Goal: Information Seeking & Learning: Learn about a topic

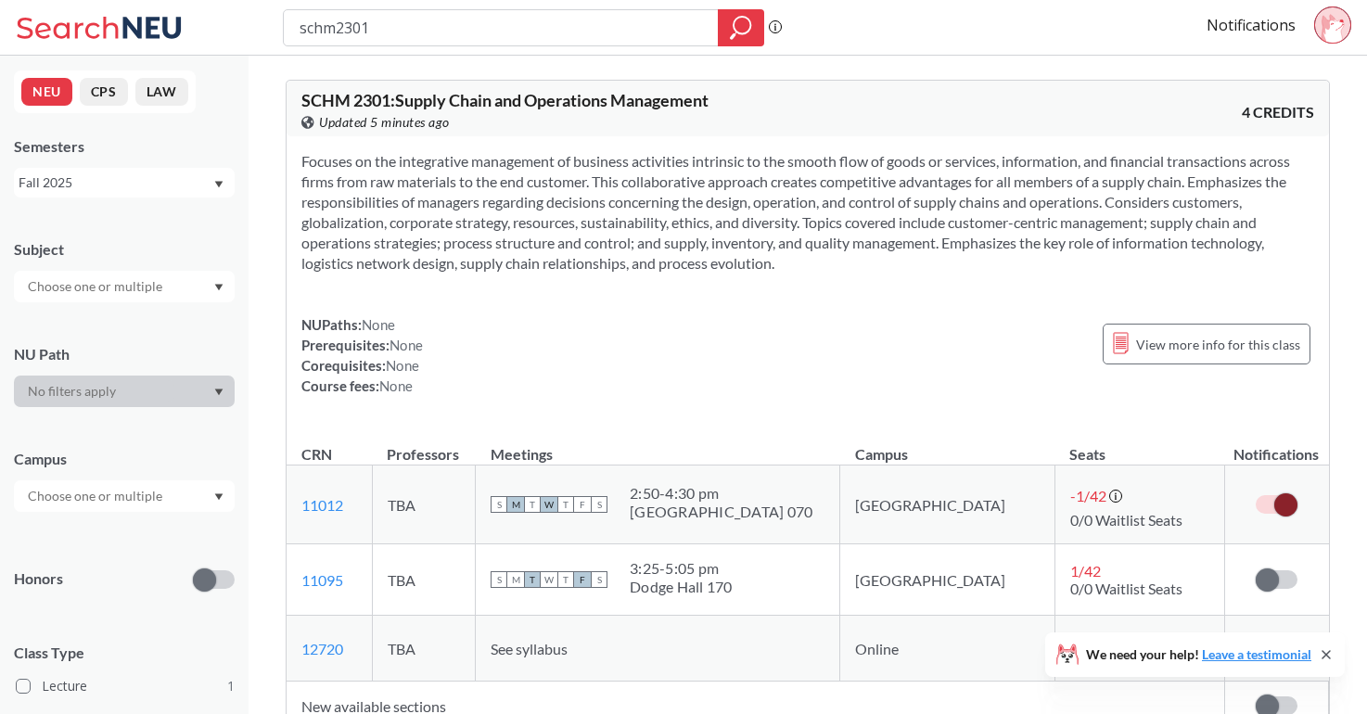
drag, startPoint x: 449, startPoint y: 19, endPoint x: 274, endPoint y: 19, distance: 174.3
click at [273, 19] on div "schm2301 Phrase search guarantees the exact search appears in the results. Ex. …" at bounding box center [683, 28] width 1367 height 56
type input "fina2201"
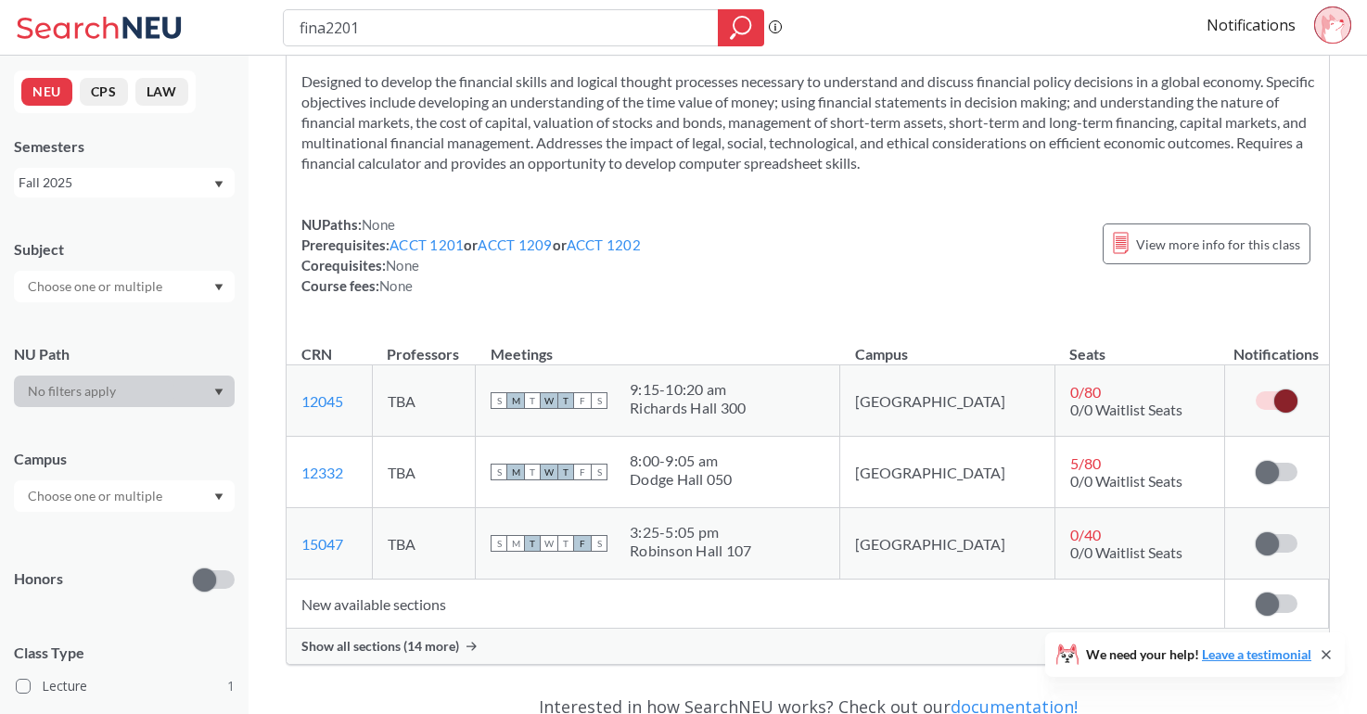
scroll to position [84, 0]
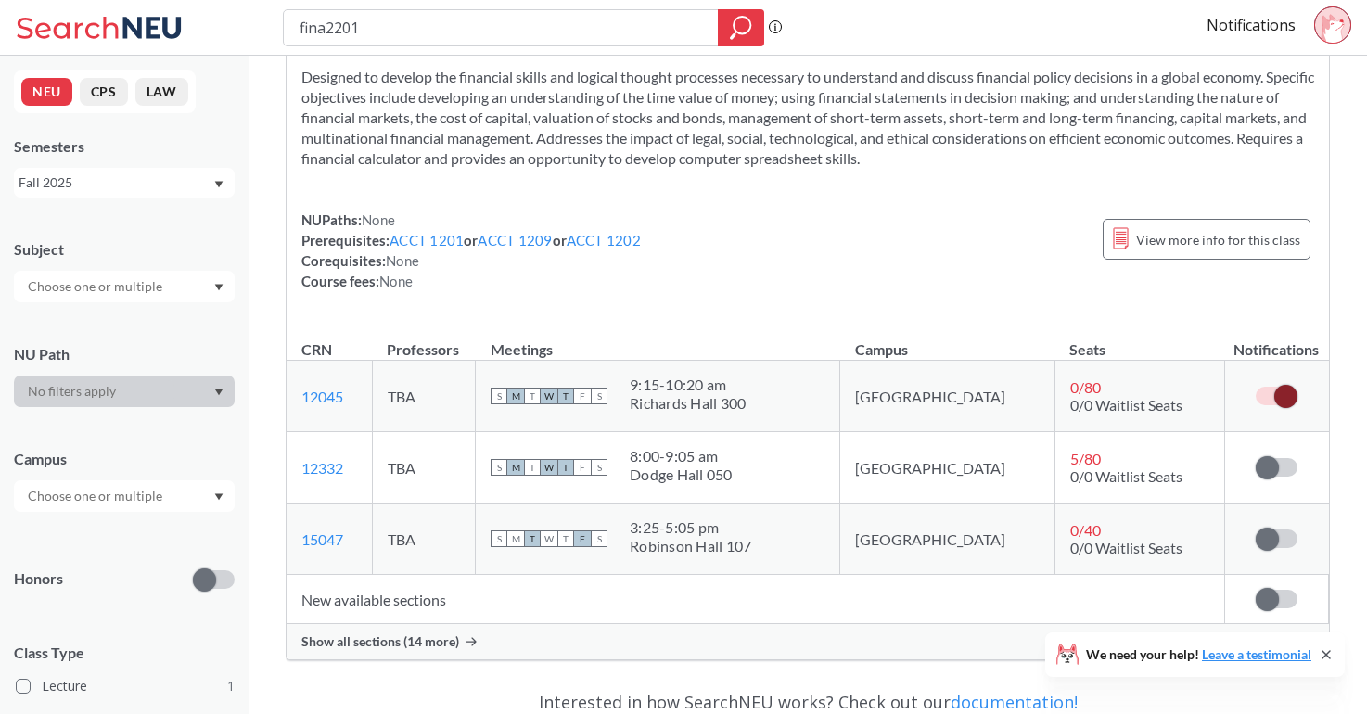
click at [406, 642] on span "Show all sections (14 more)" at bounding box center [380, 641] width 158 height 17
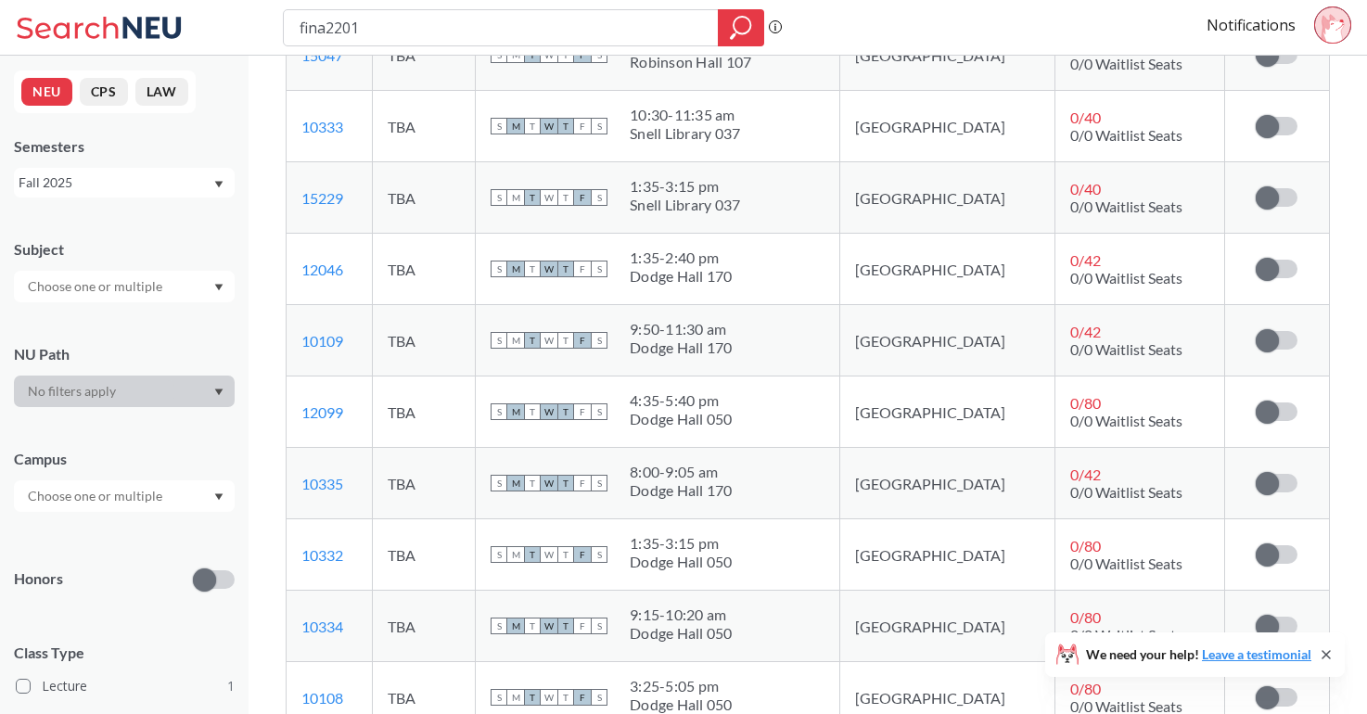
scroll to position [567, 0]
click at [1260, 485] on span at bounding box center [1266, 484] width 23 height 23
click at [1255, 475] on input "checkbox" at bounding box center [1255, 475] width 0 height 0
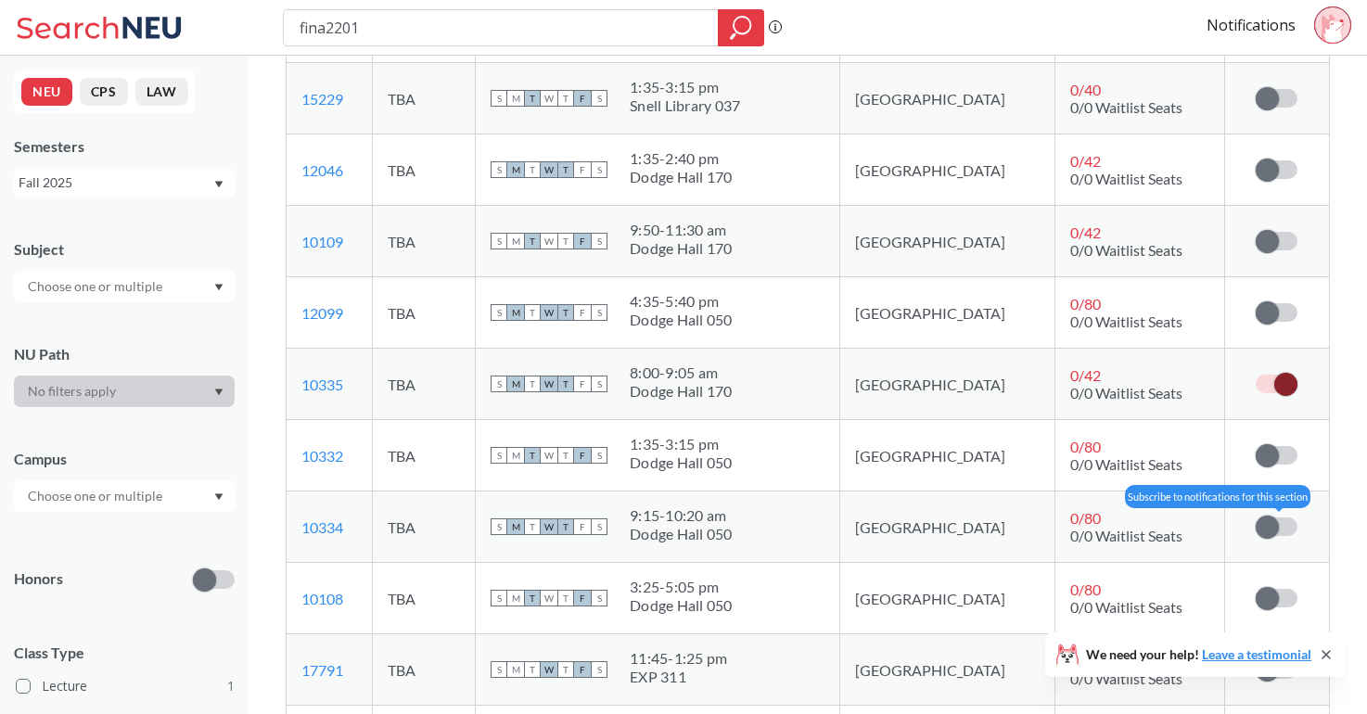
scroll to position [784, 0]
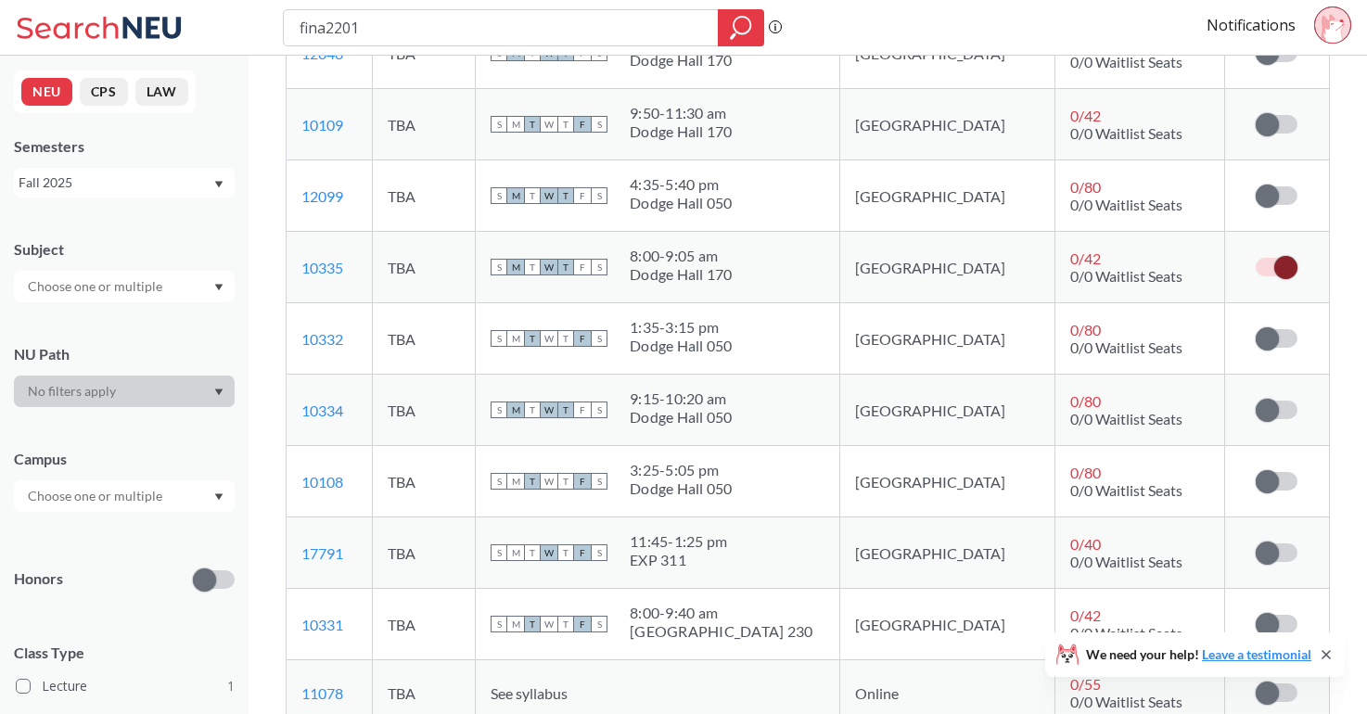
click at [1322, 654] on icon at bounding box center [1325, 654] width 15 height 15
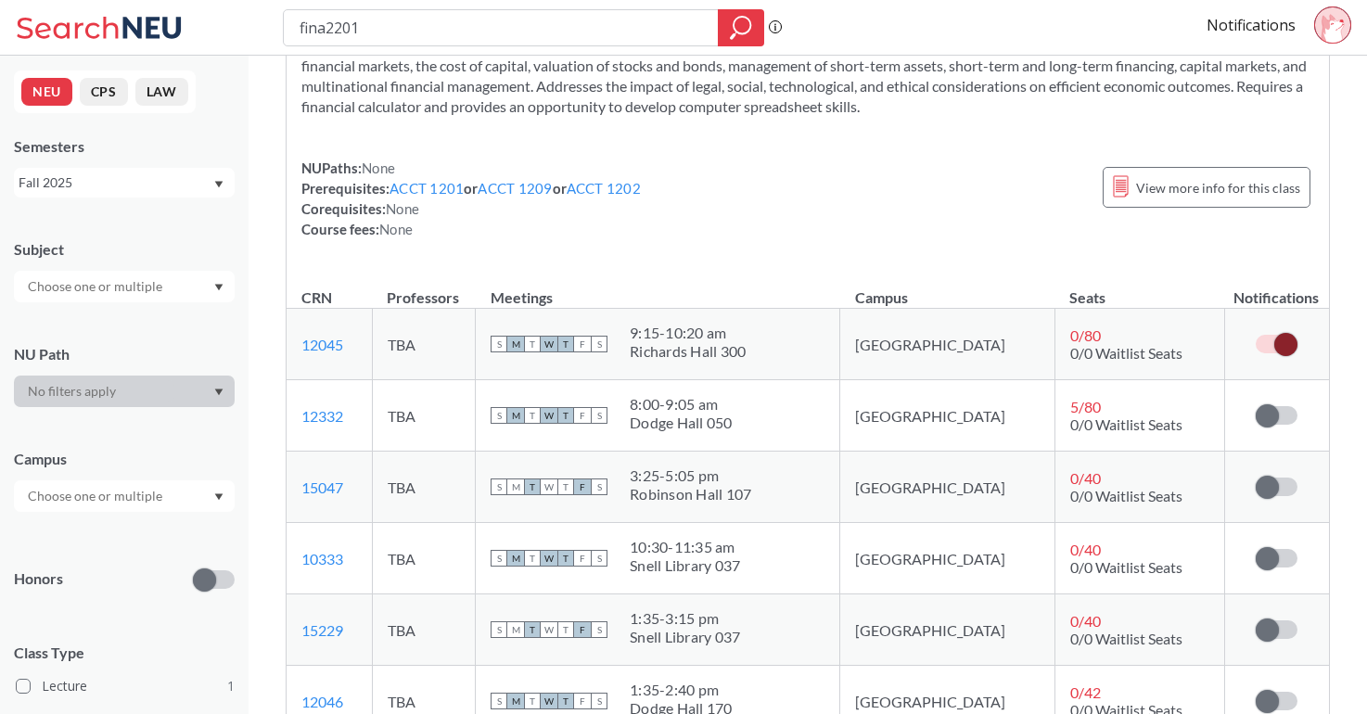
scroll to position [0, 0]
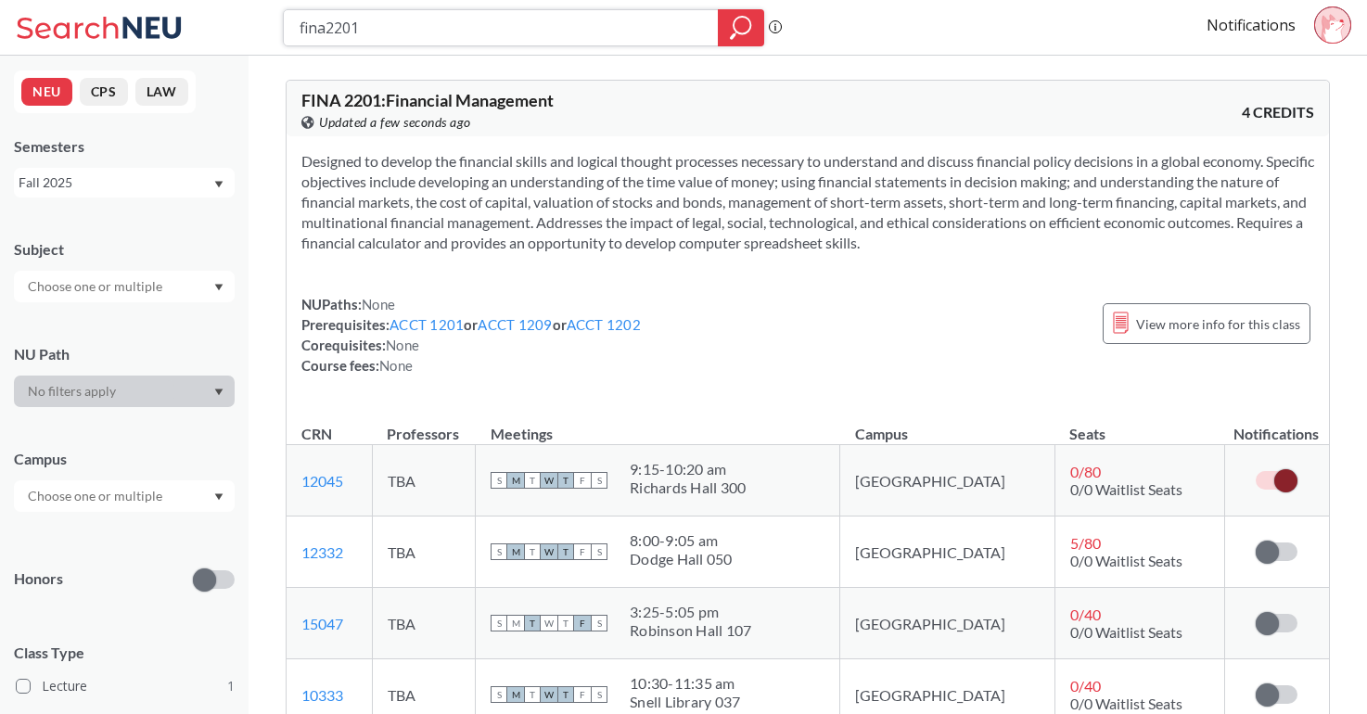
drag, startPoint x: 446, startPoint y: 9, endPoint x: 315, endPoint y: 15, distance: 130.8
click at [315, 15] on div "fina2201" at bounding box center [523, 27] width 481 height 37
drag, startPoint x: 368, startPoint y: 19, endPoint x: 300, endPoint y: 20, distance: 67.7
click at [300, 21] on input "fina2201" at bounding box center [501, 28] width 407 height 32
type input "schm2201"
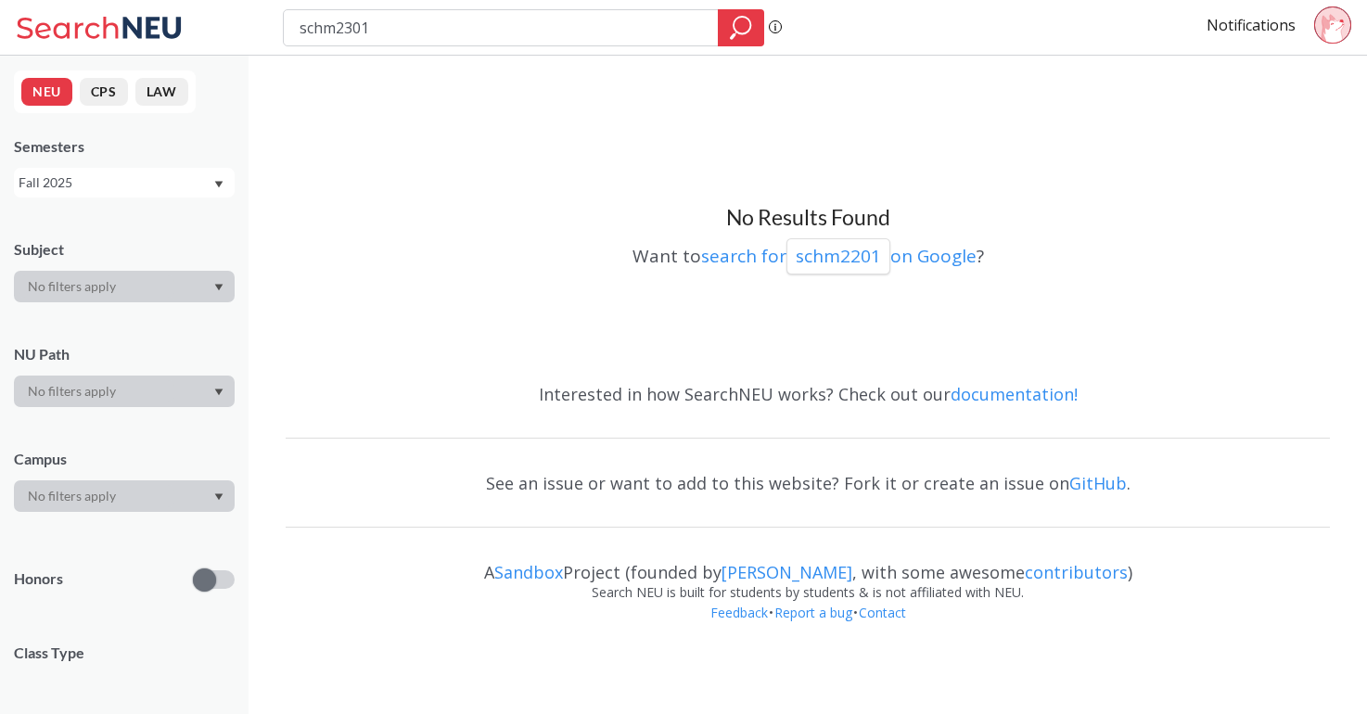
type input "schm2301"
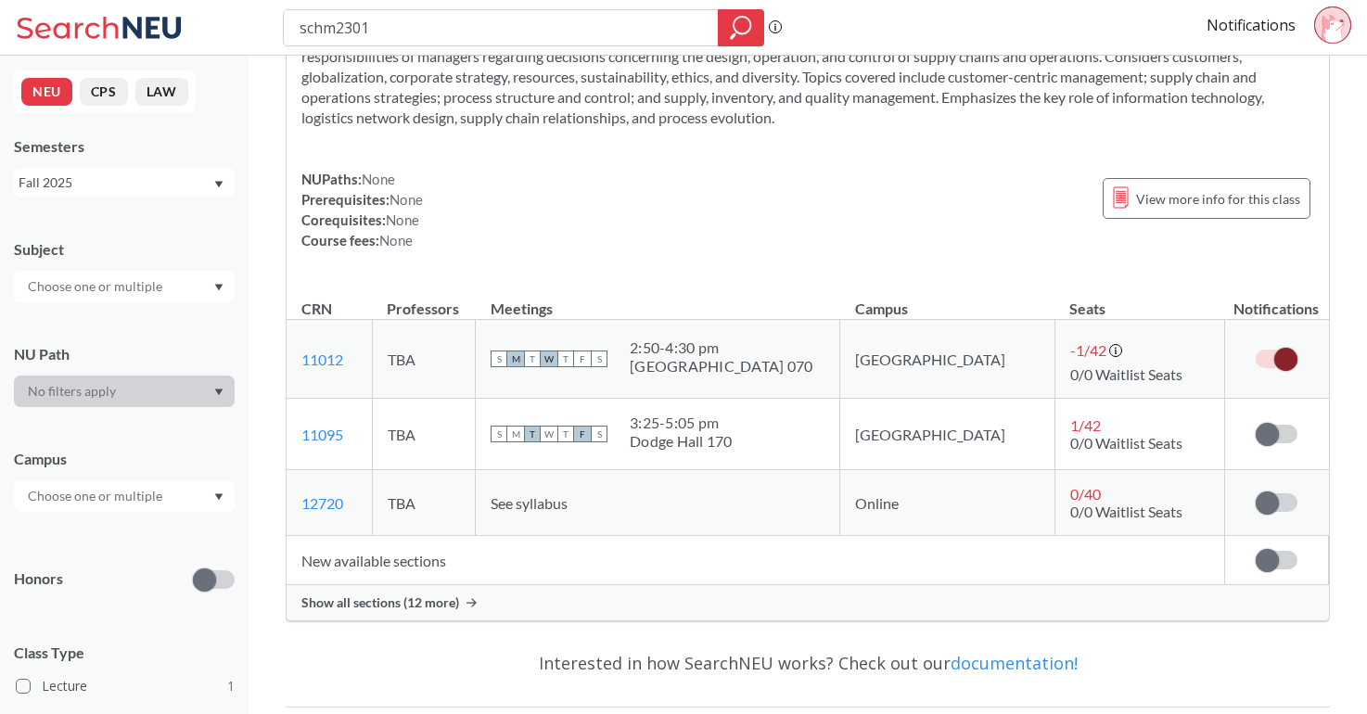
scroll to position [156, 0]
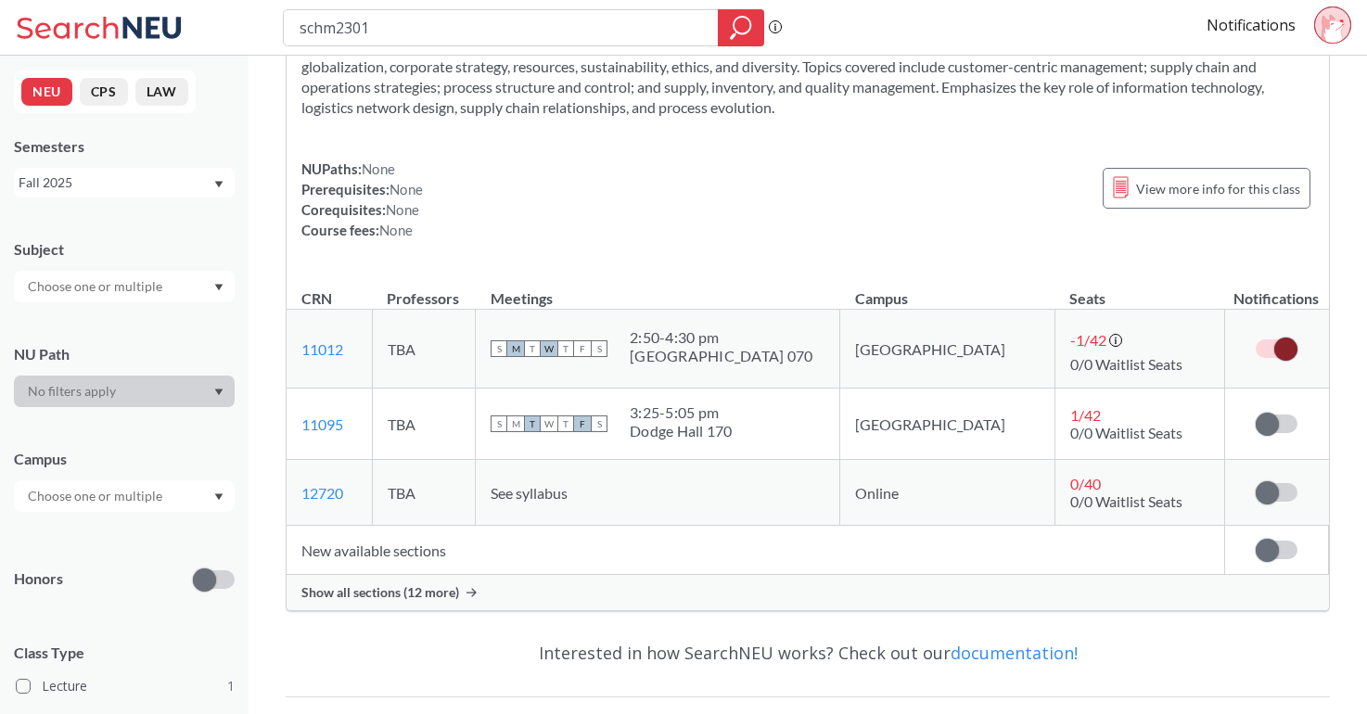
click at [399, 588] on span "Show all sections (12 more)" at bounding box center [380, 592] width 158 height 17
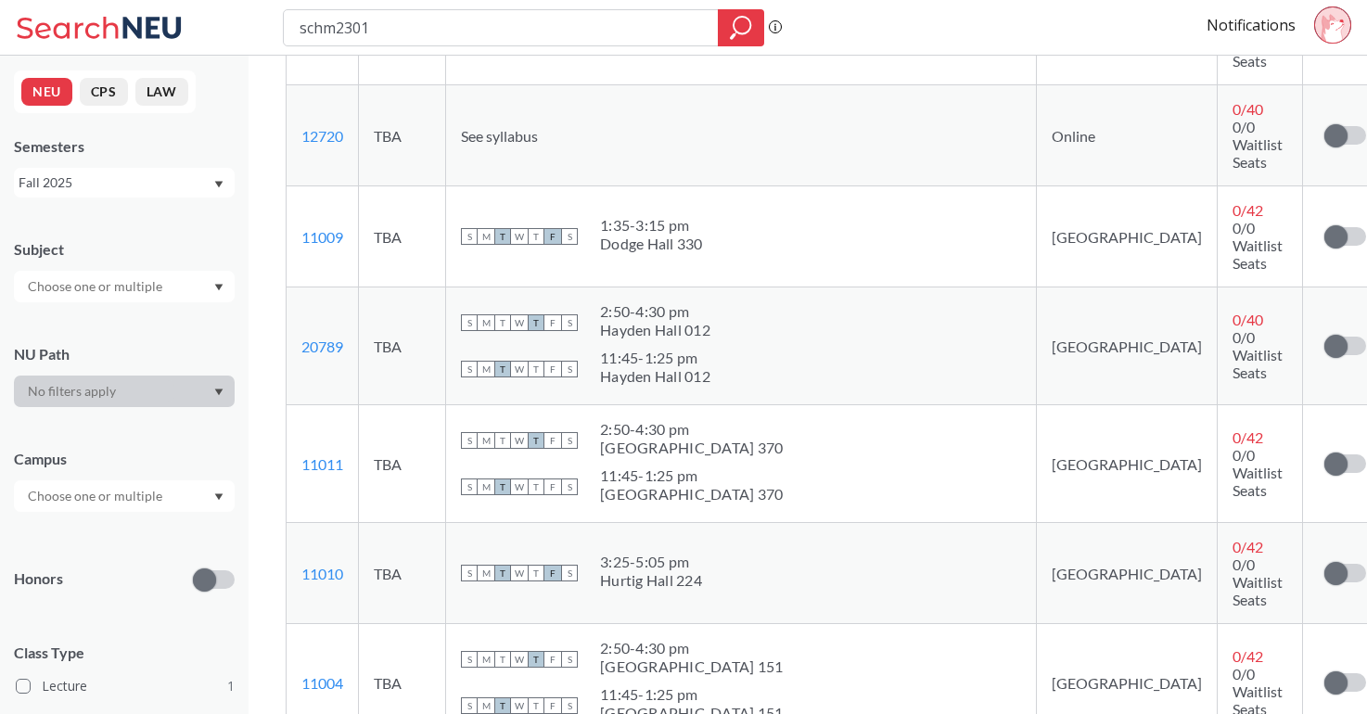
scroll to position [583, 0]
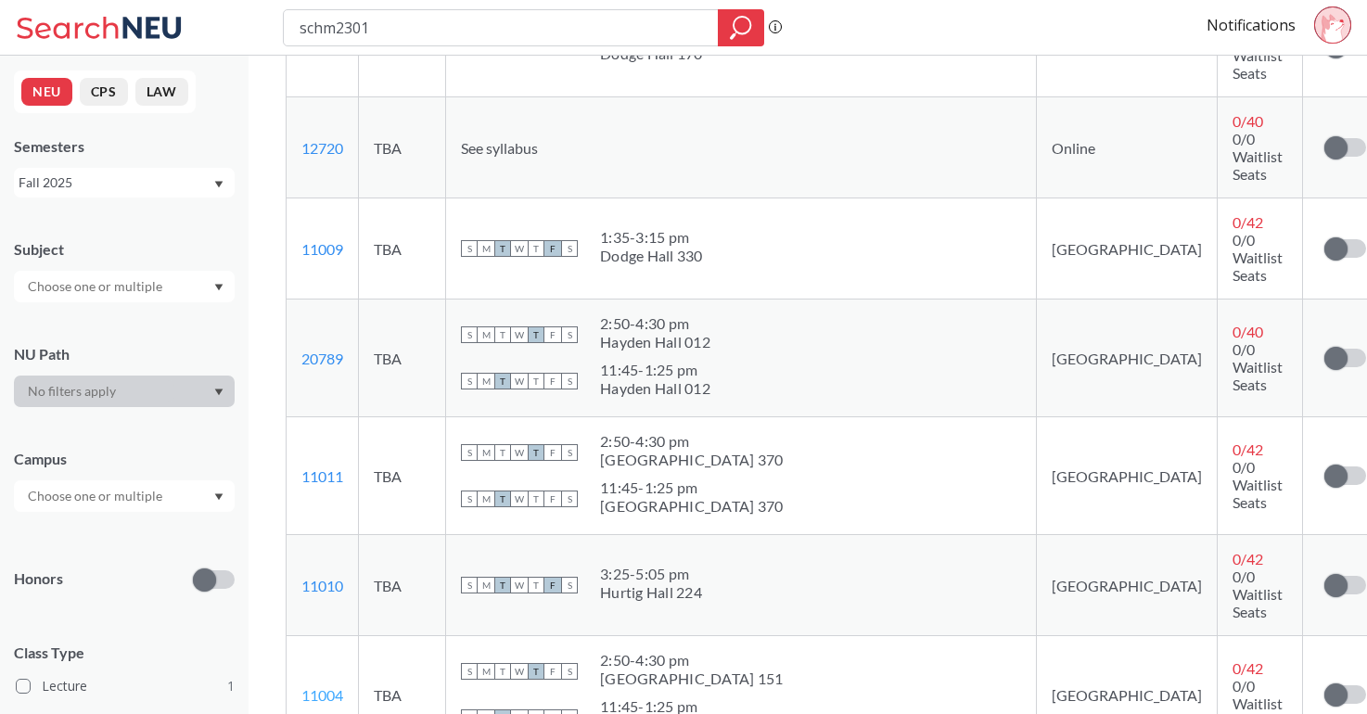
click at [330, 686] on link "11004" at bounding box center [322, 695] width 42 height 18
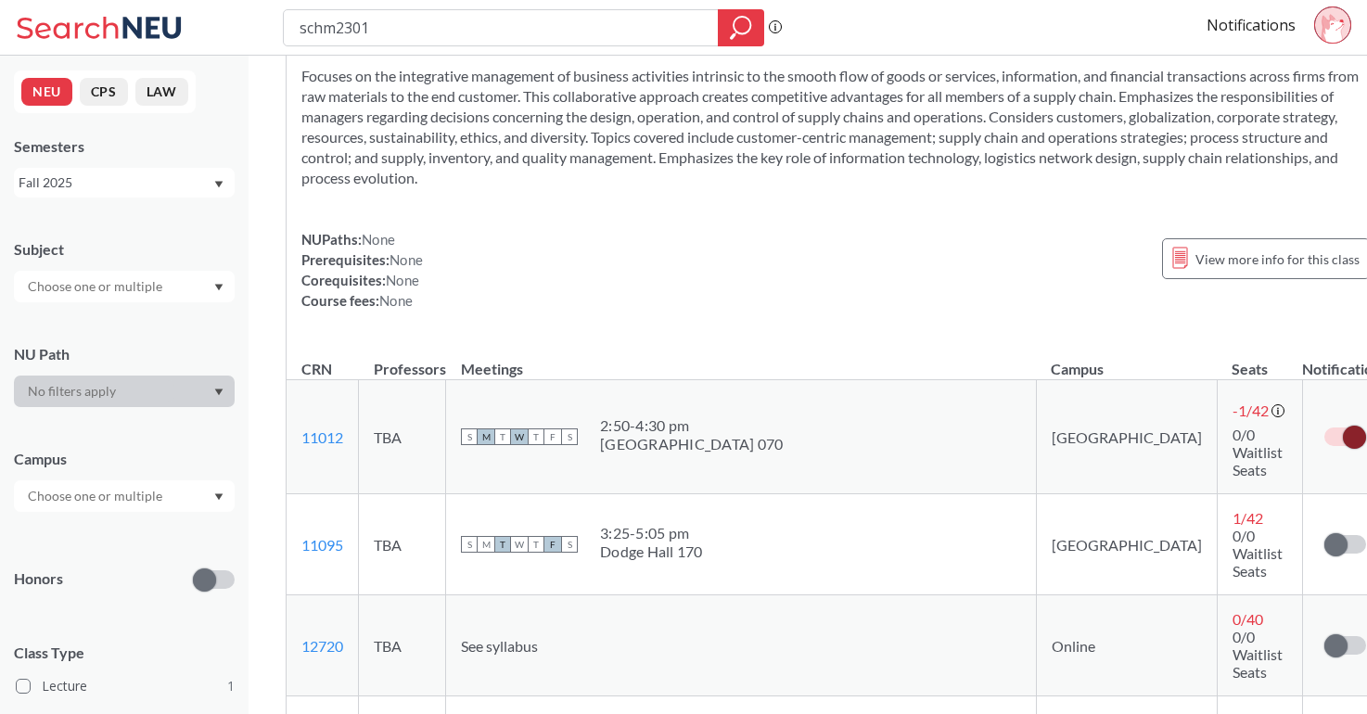
scroll to position [0, 0]
